Goal: Information Seeking & Learning: Find specific fact

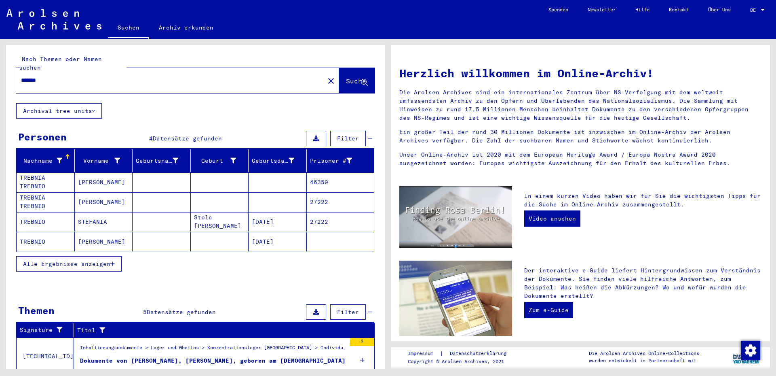
click at [113, 261] on icon "button" at bounding box center [112, 264] width 4 height 6
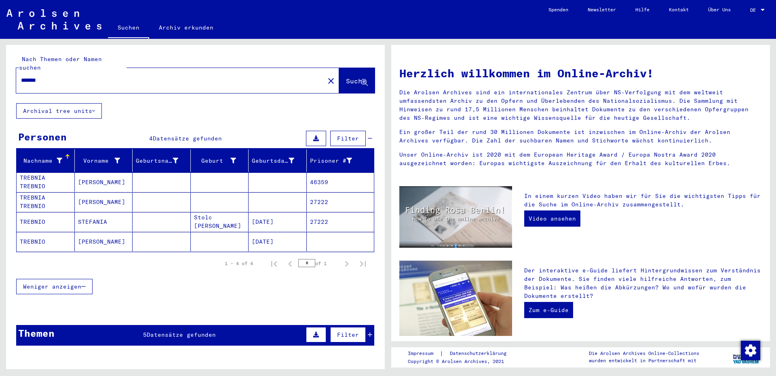
click at [52, 174] on mat-cell "TREBNIA TREBNIO" at bounding box center [46, 181] width 58 height 19
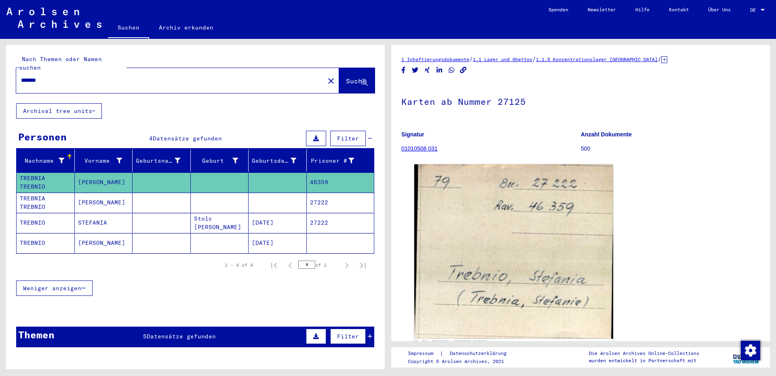
click at [42, 196] on mat-cell "TREBNIA TREBNIO" at bounding box center [46, 202] width 58 height 20
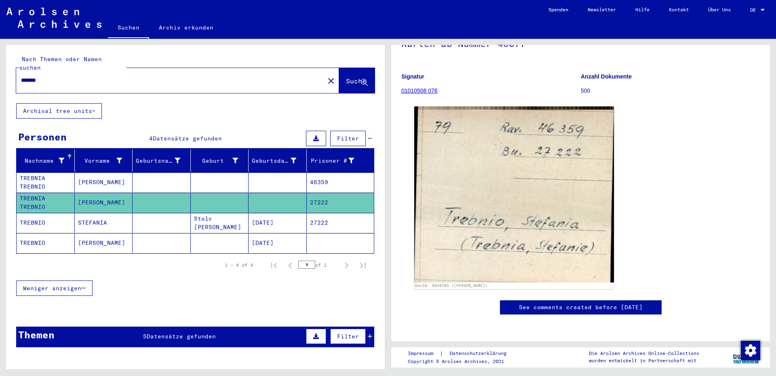
scroll to position [87, 0]
click at [92, 218] on mat-cell "STEFANIA" at bounding box center [104, 223] width 58 height 20
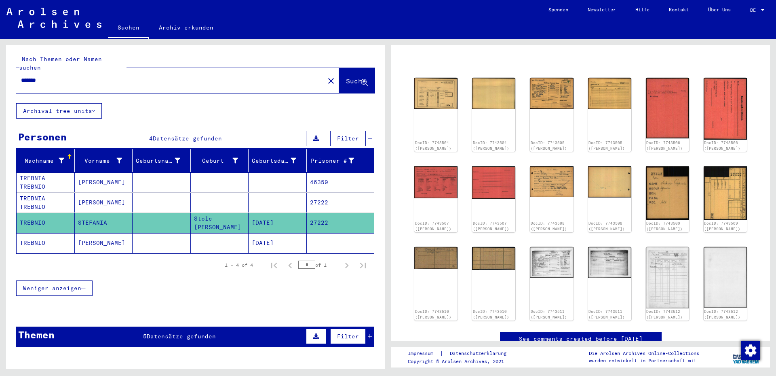
click at [90, 235] on mat-cell "[PERSON_NAME]" at bounding box center [104, 243] width 58 height 20
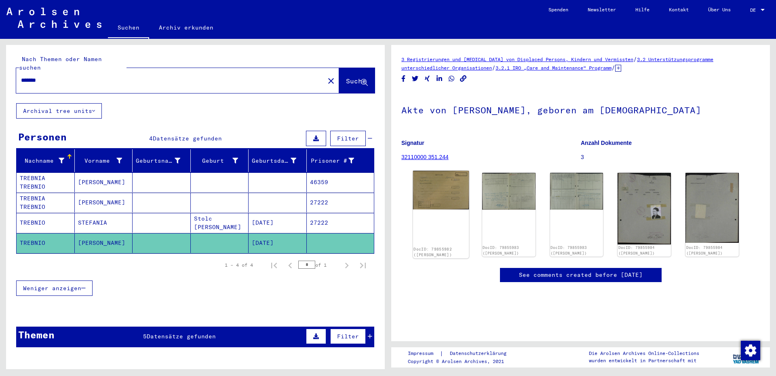
click at [443, 193] on img at bounding box center [441, 190] width 56 height 39
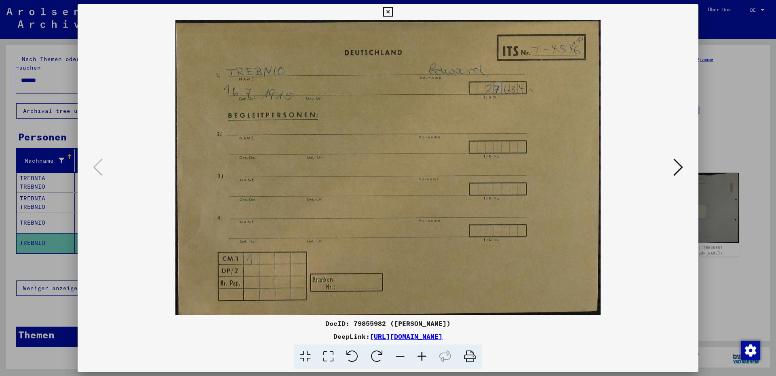
click at [679, 165] on icon at bounding box center [678, 166] width 10 height 19
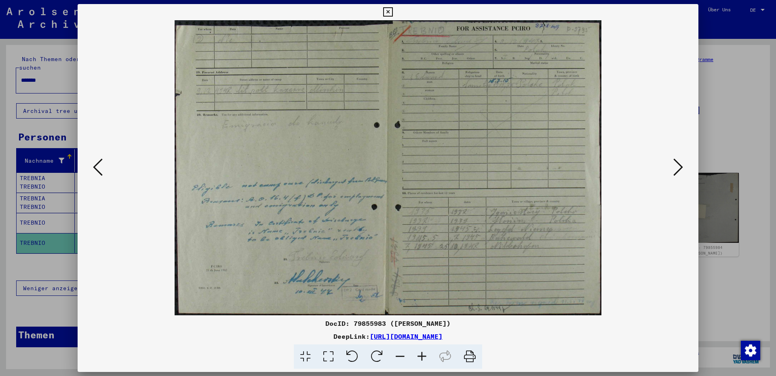
click at [679, 165] on icon at bounding box center [678, 166] width 10 height 19
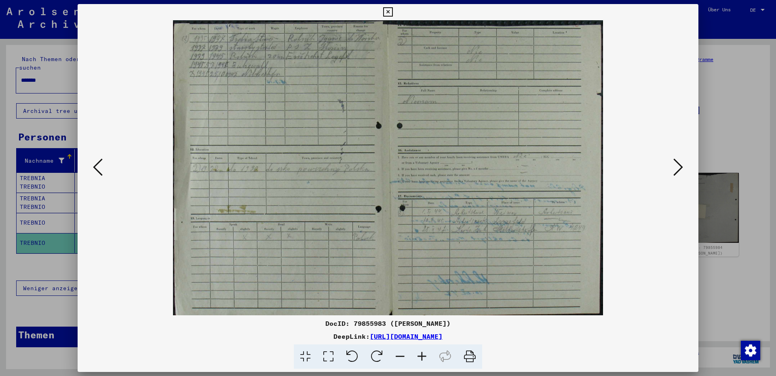
click at [679, 165] on icon at bounding box center [678, 166] width 10 height 19
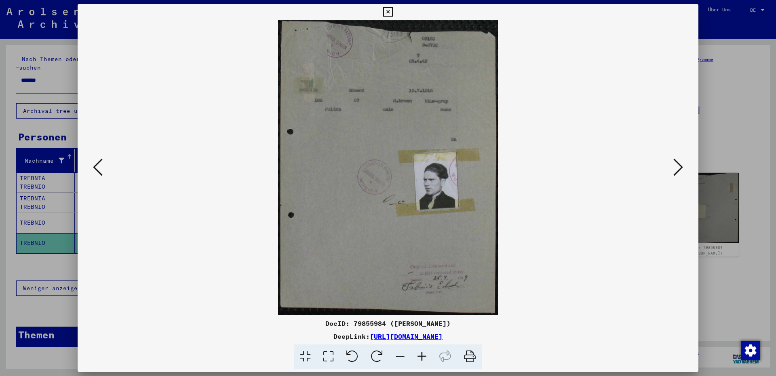
click at [679, 166] on icon at bounding box center [678, 166] width 10 height 19
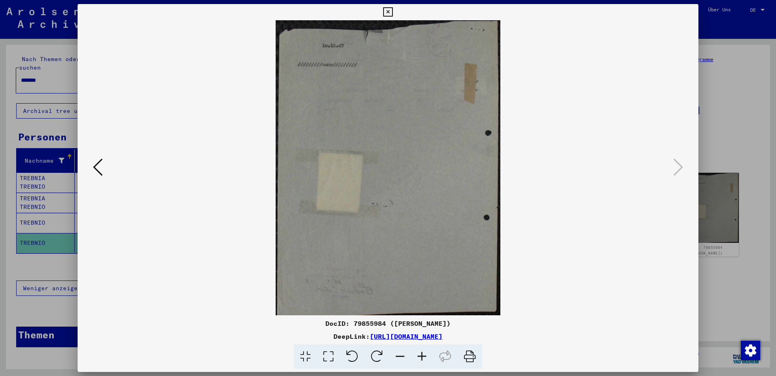
click at [392, 12] on icon at bounding box center [387, 12] width 9 height 10
